Goal: Information Seeking & Learning: Learn about a topic

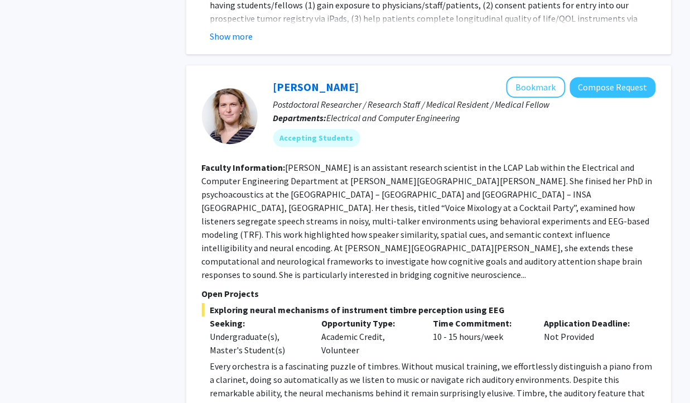
scroll to position [3617, 0]
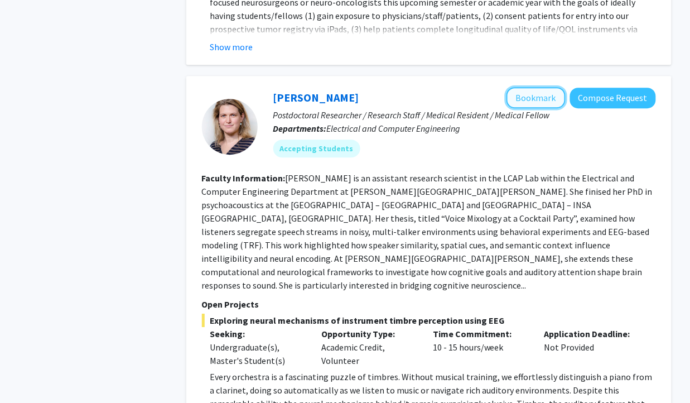
click at [522, 87] on button "Bookmark" at bounding box center [535, 97] width 59 height 21
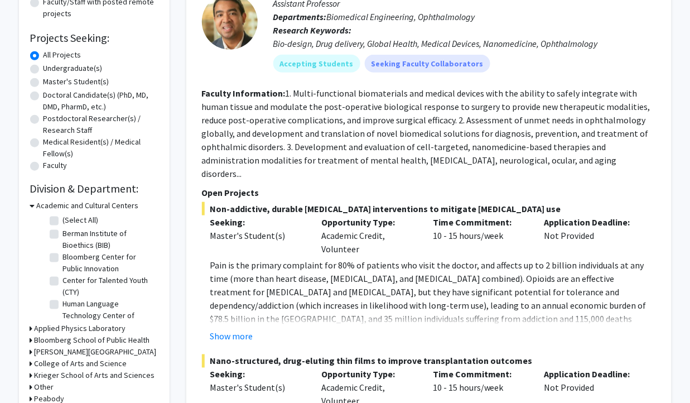
scroll to position [0, 0]
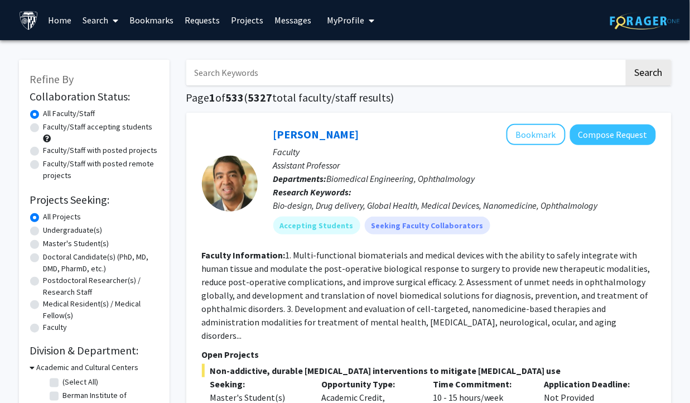
click at [295, 65] on input "Search Keywords" at bounding box center [405, 73] width 438 height 26
type input "astrobiology"
click at [626, 60] on button "Search" at bounding box center [649, 73] width 46 height 26
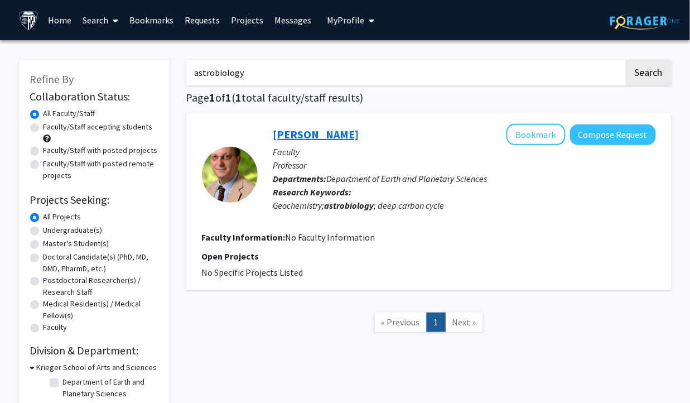
click at [331, 139] on link "[PERSON_NAME]" at bounding box center [316, 134] width 86 height 14
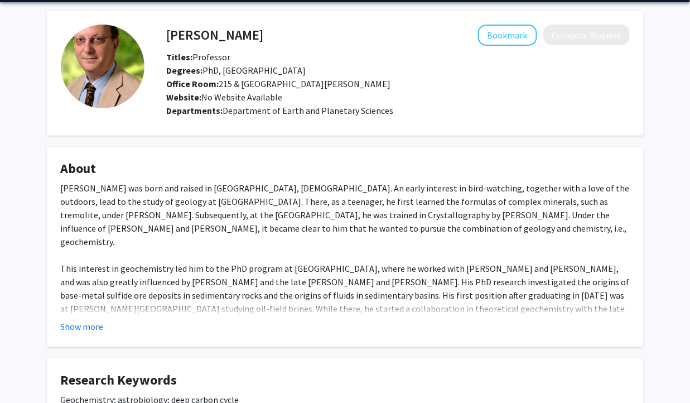
scroll to position [38, 0]
click at [96, 326] on button "Show more" at bounding box center [82, 326] width 43 height 13
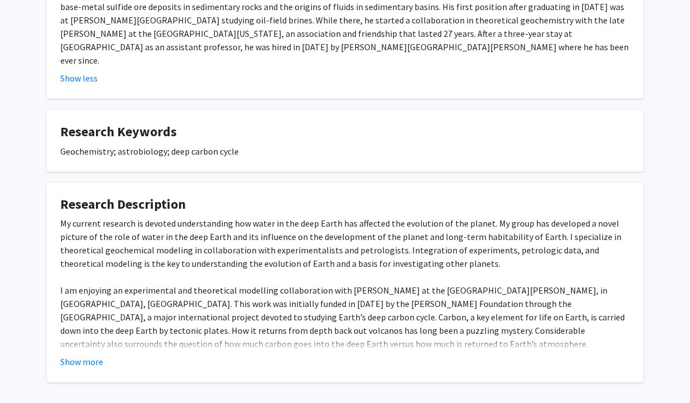
scroll to position [349, 0]
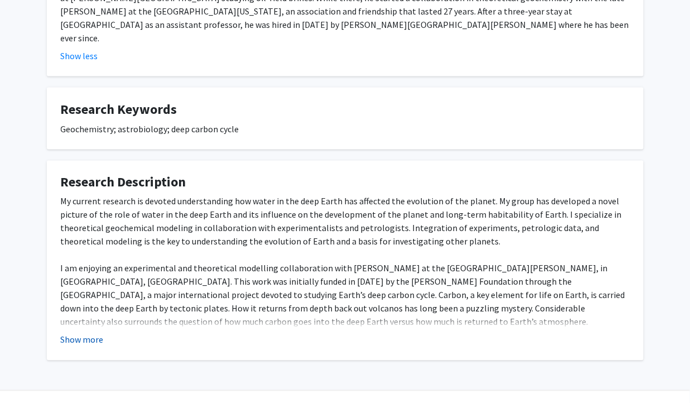
click at [88, 333] on button "Show more" at bounding box center [82, 339] width 43 height 13
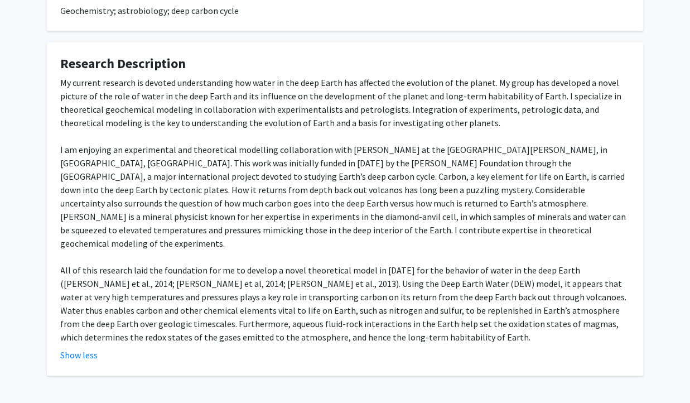
scroll to position [469, 0]
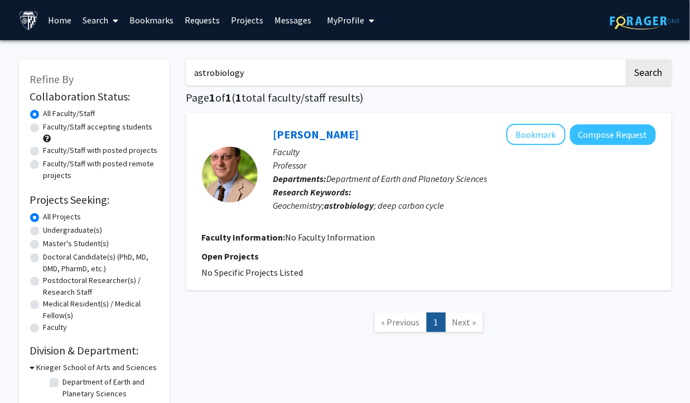
click at [293, 79] on input "astrobiology" at bounding box center [405, 73] width 438 height 26
type input "microgravity"
click at [626, 60] on button "Search" at bounding box center [649, 73] width 46 height 26
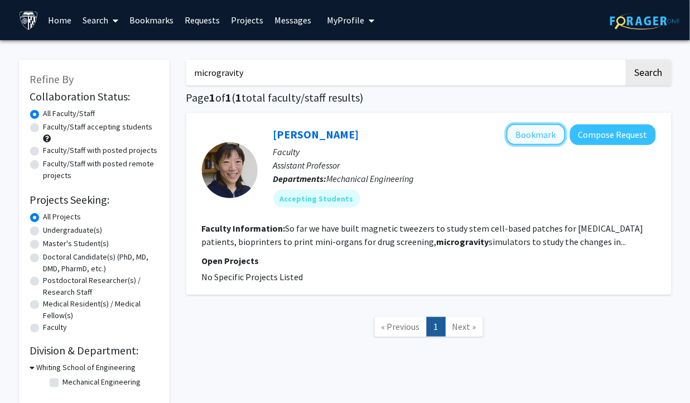
click at [541, 141] on button "Bookmark" at bounding box center [535, 134] width 59 height 21
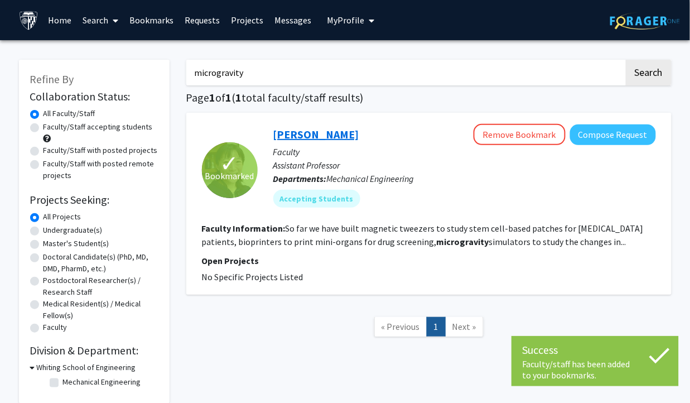
click at [311, 135] on link "[PERSON_NAME]" at bounding box center [316, 134] width 86 height 14
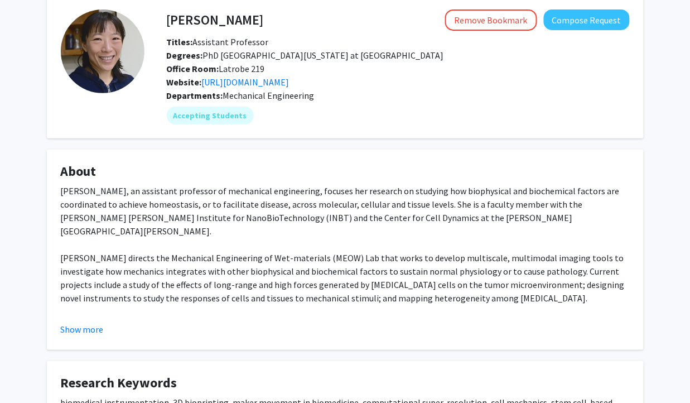
scroll to position [54, 0]
click at [87, 325] on button "Show more" at bounding box center [82, 328] width 43 height 13
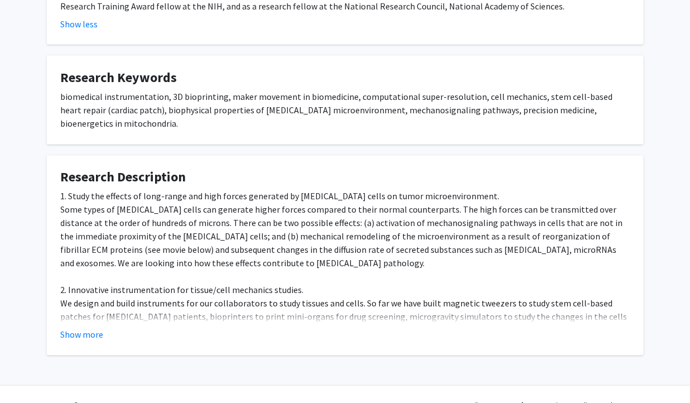
scroll to position [406, 0]
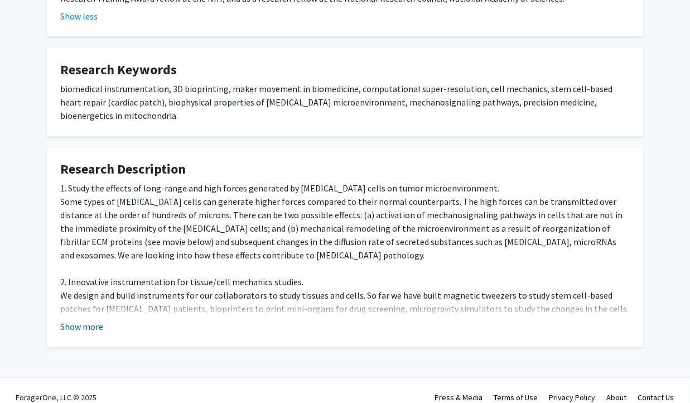
click at [88, 320] on button "Show more" at bounding box center [82, 326] width 43 height 13
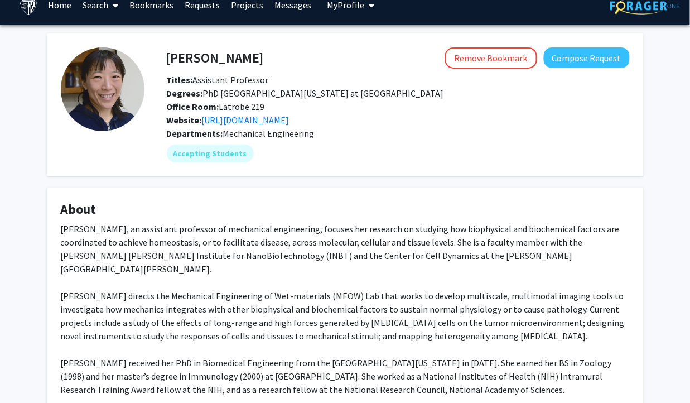
scroll to position [0, 0]
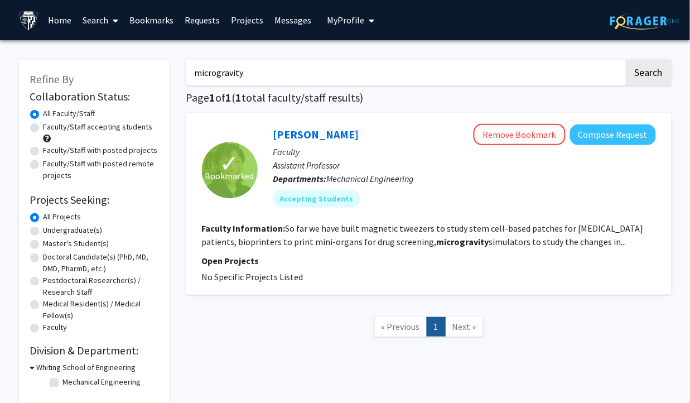
click at [259, 69] on input "microgravity" at bounding box center [405, 73] width 438 height 26
type input "space"
click at [626, 60] on button "Search" at bounding box center [649, 73] width 46 height 26
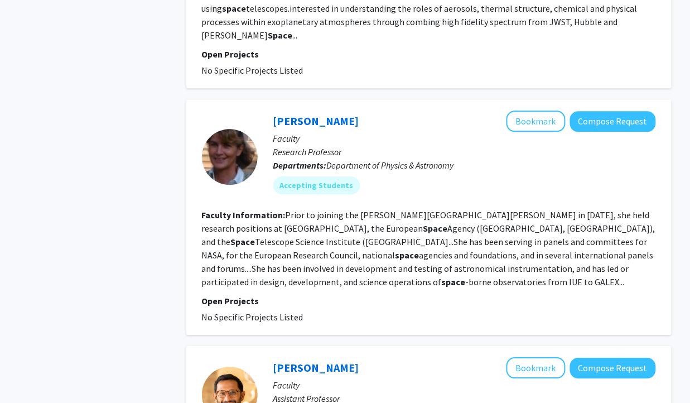
scroll to position [1526, 0]
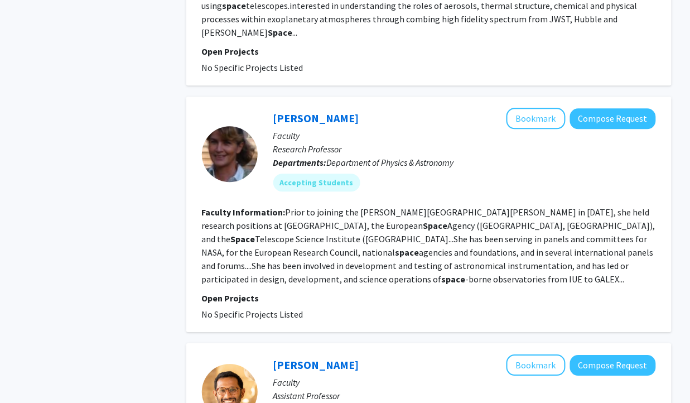
click at [489, 240] on fg-read-more "Prior to joining the [PERSON_NAME][GEOGRAPHIC_DATA][PERSON_NAME] in [DATE], she…" at bounding box center [428, 245] width 453 height 78
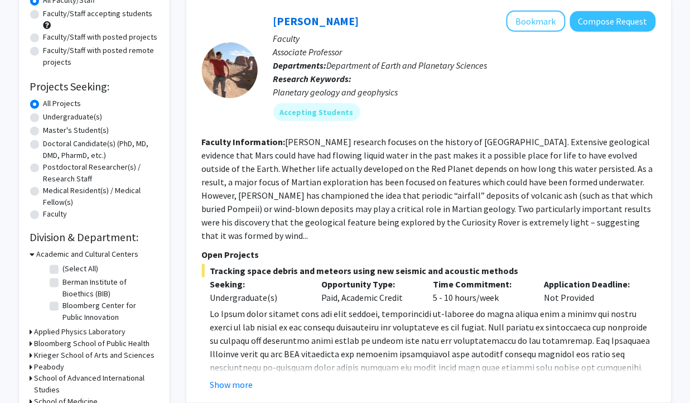
scroll to position [0, 0]
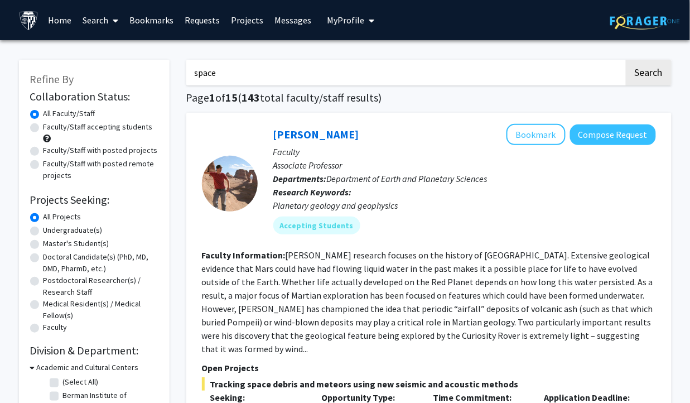
click at [448, 67] on input "space" at bounding box center [405, 73] width 438 height 26
type input "neurophysiology"
click at [626, 60] on button "Search" at bounding box center [649, 73] width 46 height 26
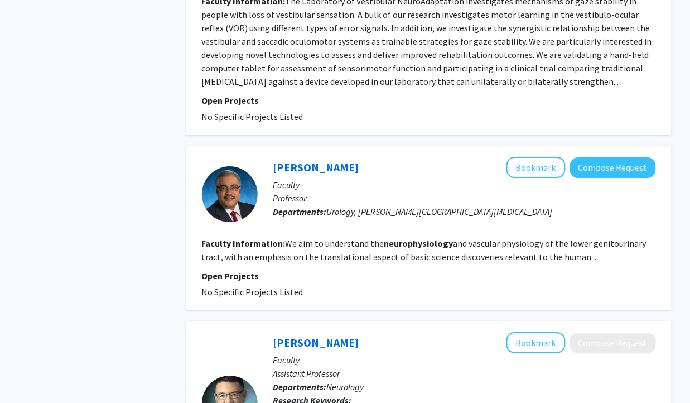
scroll to position [1688, 0]
click at [385, 269] on p "Open Projects" at bounding box center [429, 275] width 454 height 13
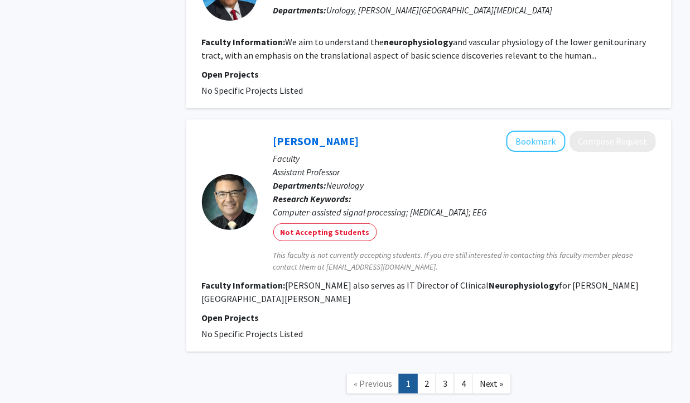
scroll to position [1890, 0]
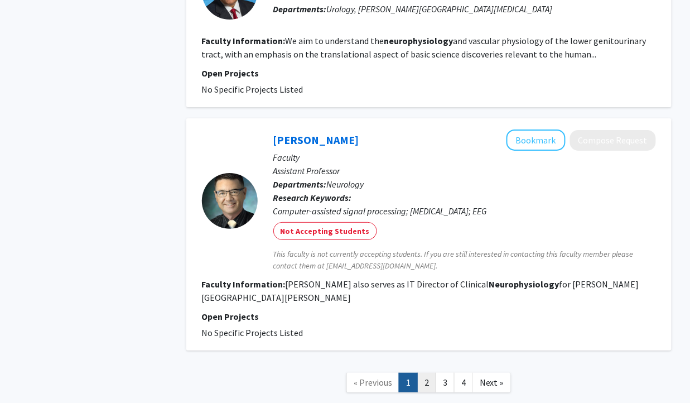
click at [426, 373] on link "2" at bounding box center [426, 383] width 19 height 20
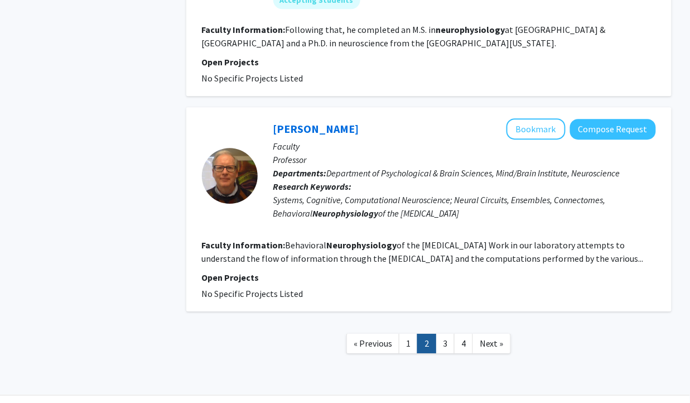
scroll to position [1657, 0]
click at [446, 334] on link "3" at bounding box center [445, 344] width 19 height 20
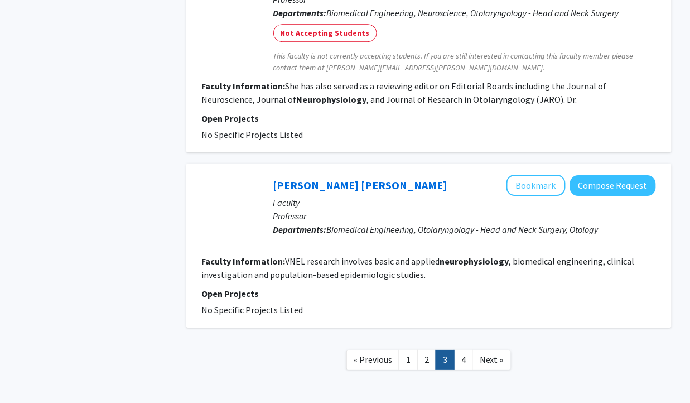
scroll to position [1719, 0]
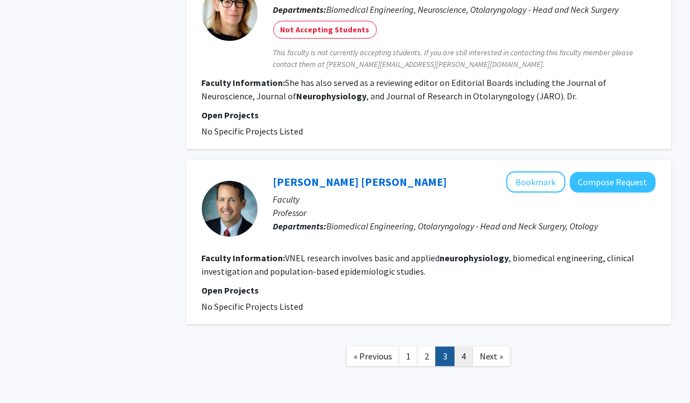
click at [466, 346] on link "4" at bounding box center [463, 356] width 19 height 20
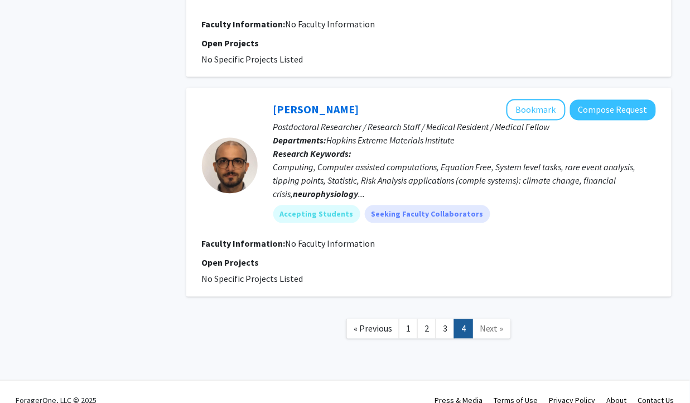
scroll to position [1409, 0]
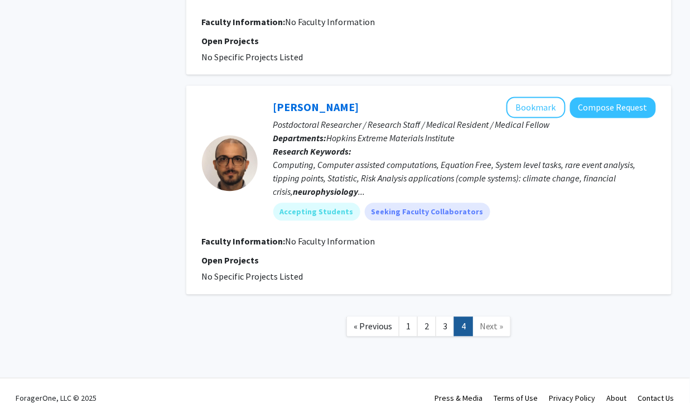
click at [511, 320] on nav "« Previous 1 2 3 4 Next »" at bounding box center [428, 328] width 485 height 45
click at [501, 323] on link "Next »" at bounding box center [491, 327] width 38 height 20
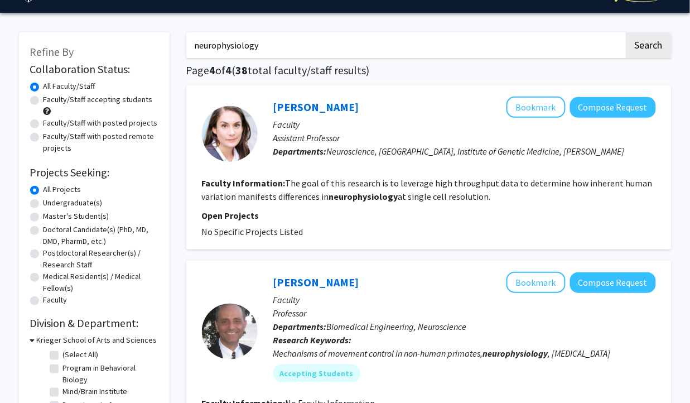
scroll to position [0, 0]
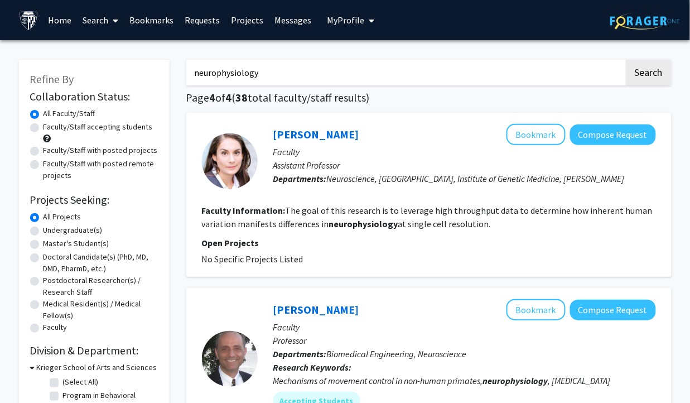
click at [322, 78] on input "neurophysiology" at bounding box center [405, 73] width 438 height 26
click at [626, 60] on button "Search" at bounding box center [649, 73] width 46 height 26
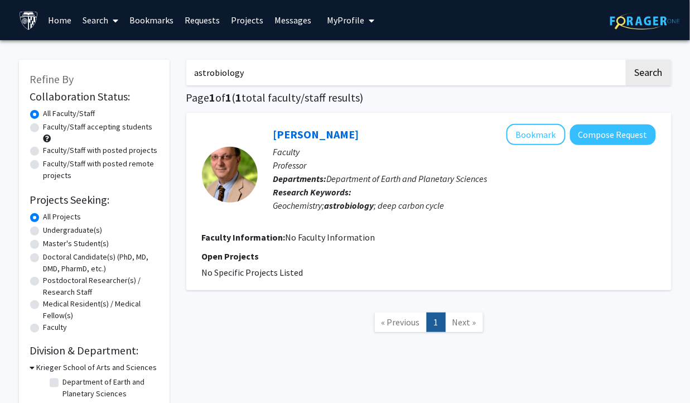
click at [322, 78] on input "astrobiology" at bounding box center [405, 73] width 438 height 26
type input "\"
type input "[MEDICAL_DATA]"
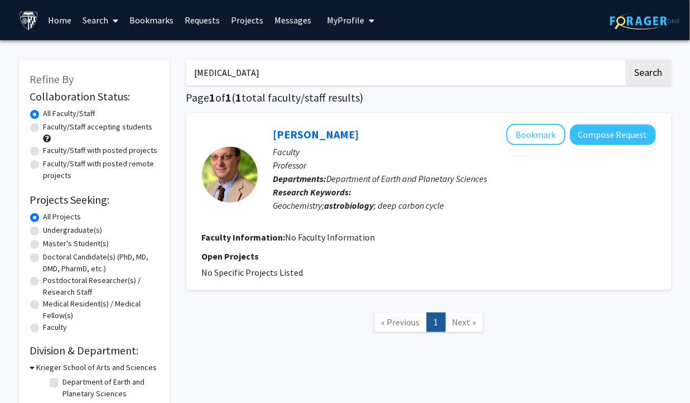
click at [626, 60] on button "Search" at bounding box center [649, 73] width 46 height 26
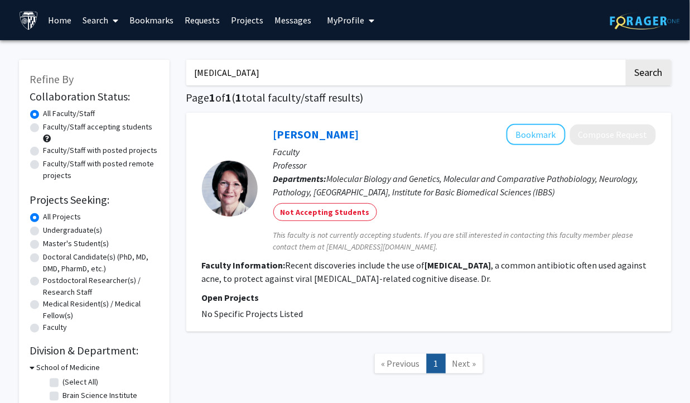
click at [336, 82] on input "[MEDICAL_DATA]" at bounding box center [405, 73] width 438 height 26
type input "[MEDICAL_DATA]"
click at [626, 60] on button "Search" at bounding box center [649, 73] width 46 height 26
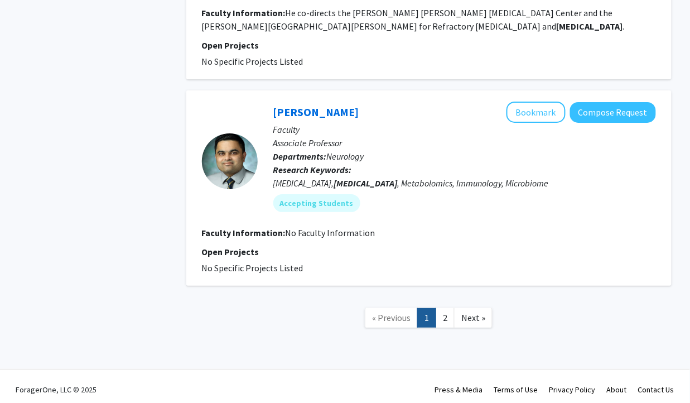
scroll to position [1881, 0]
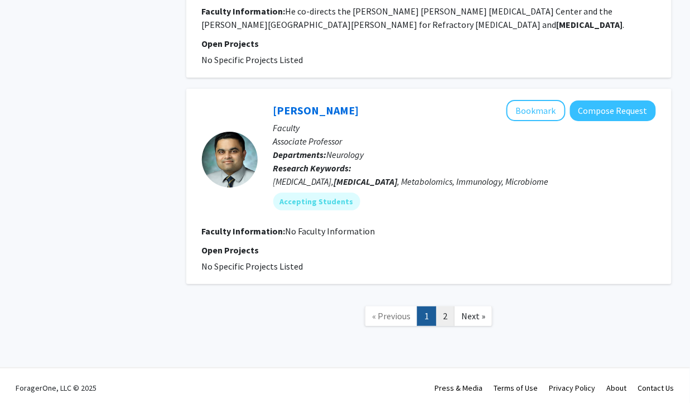
click at [445, 311] on link "2" at bounding box center [445, 316] width 19 height 20
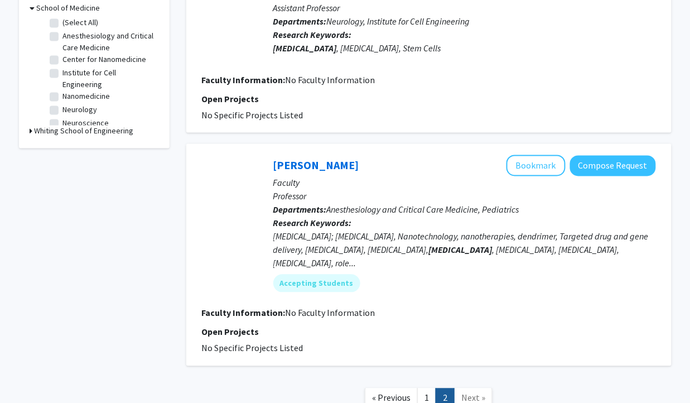
scroll to position [359, 0]
